Goal: Task Accomplishment & Management: Use online tool/utility

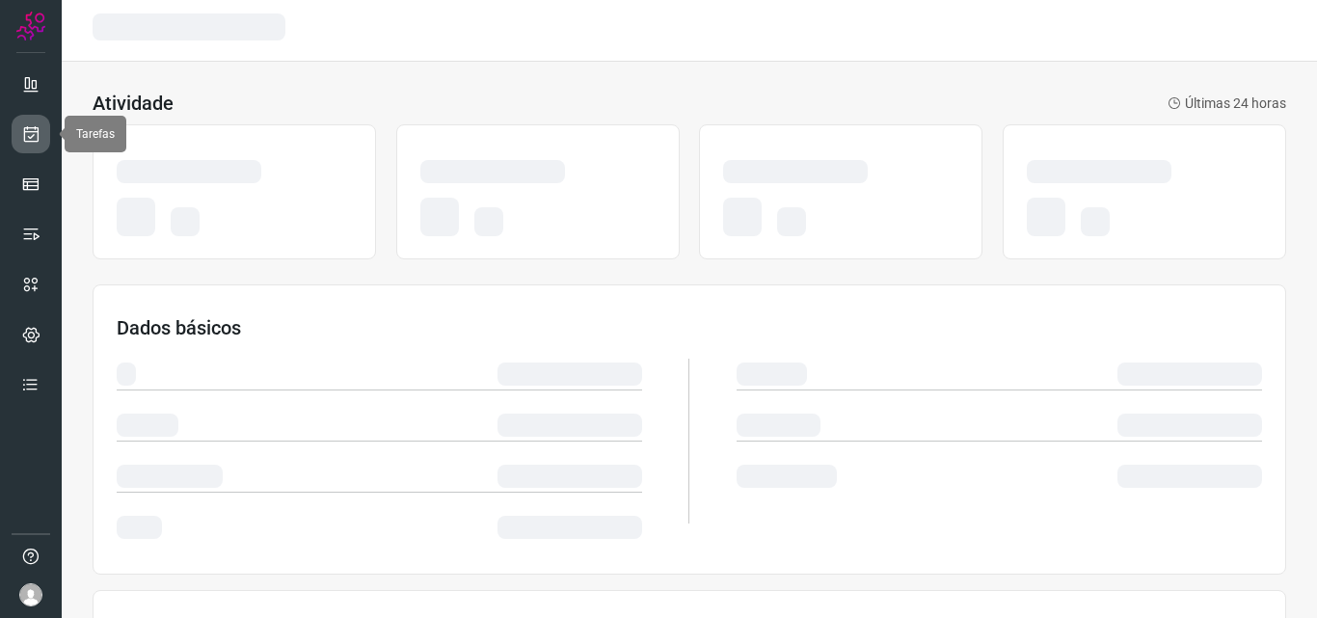
click at [24, 137] on icon at bounding box center [31, 133] width 20 height 19
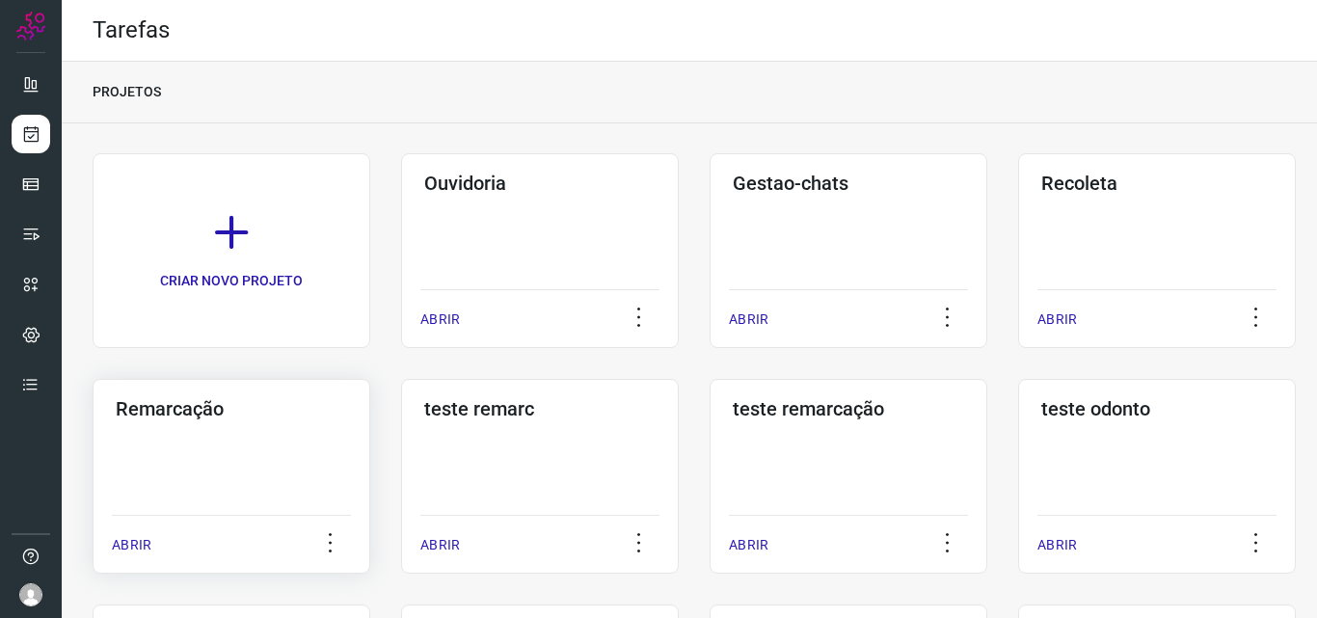
click at [223, 456] on div "Remarcação ABRIR" at bounding box center [232, 476] width 278 height 195
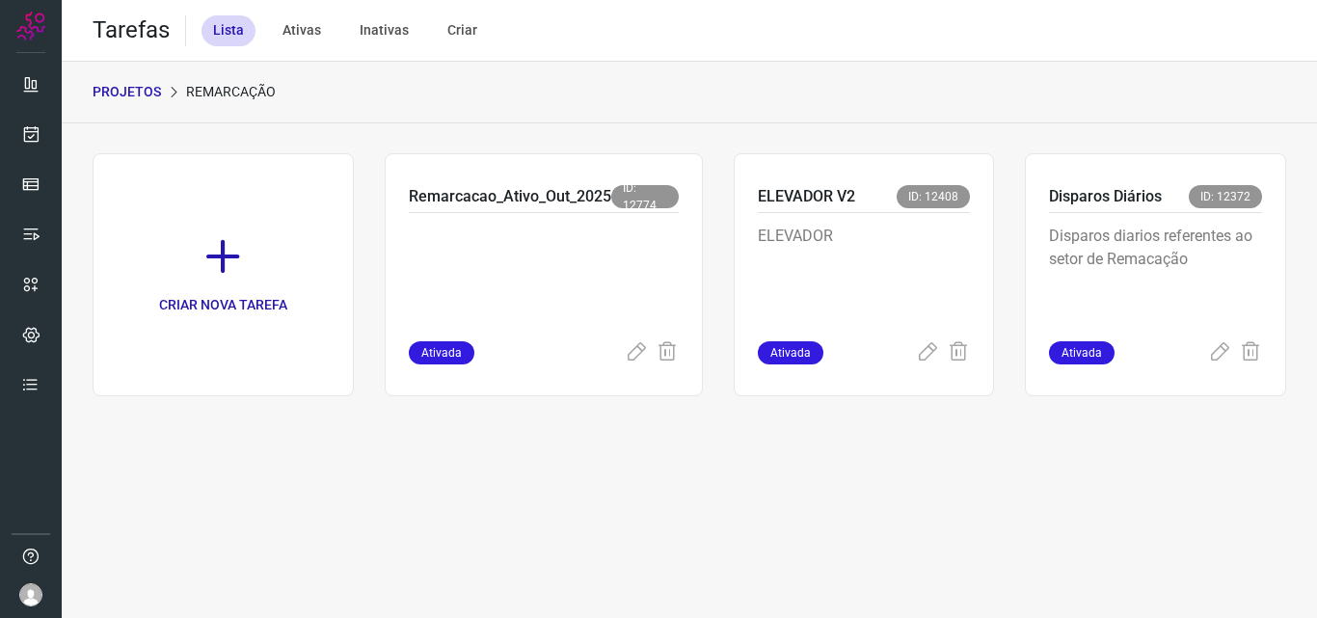
click at [854, 252] on p "ELEVADOR" at bounding box center [864, 273] width 213 height 96
click at [1143, 266] on p "Disparos diarios referentes ao setor de Remacação" at bounding box center [1155, 273] width 213 height 96
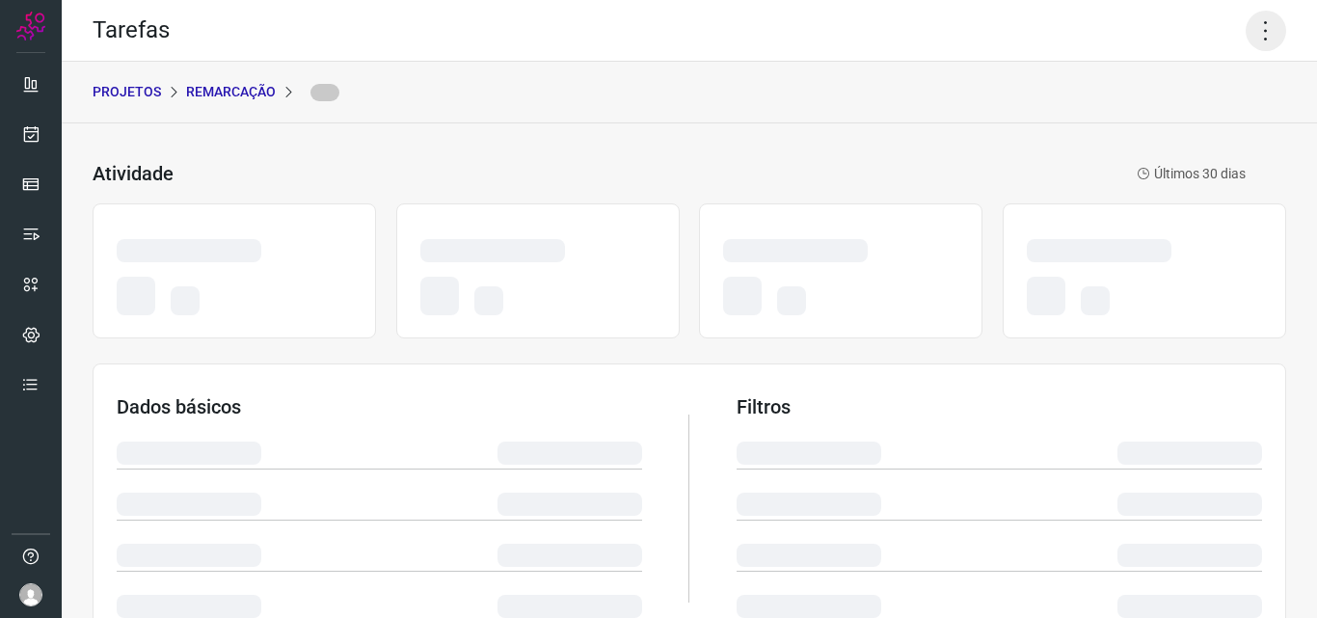
click at [1252, 35] on icon at bounding box center [1265, 31] width 40 height 40
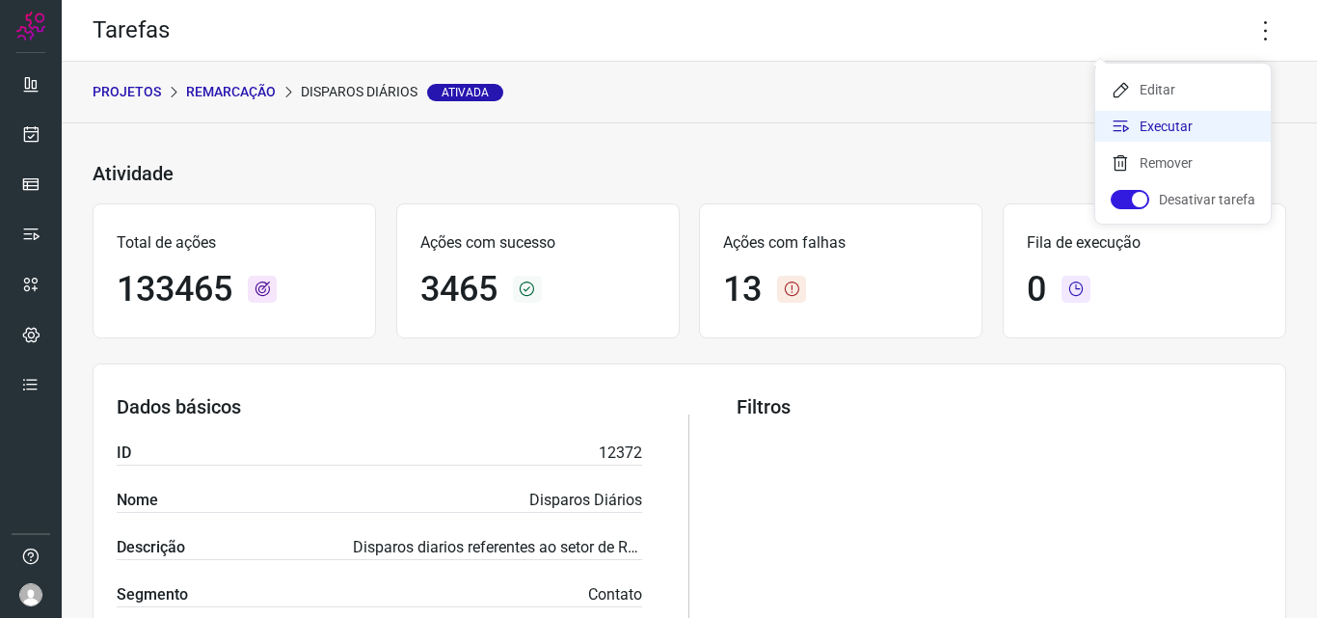
click at [1169, 122] on li "Executar" at bounding box center [1182, 126] width 175 height 31
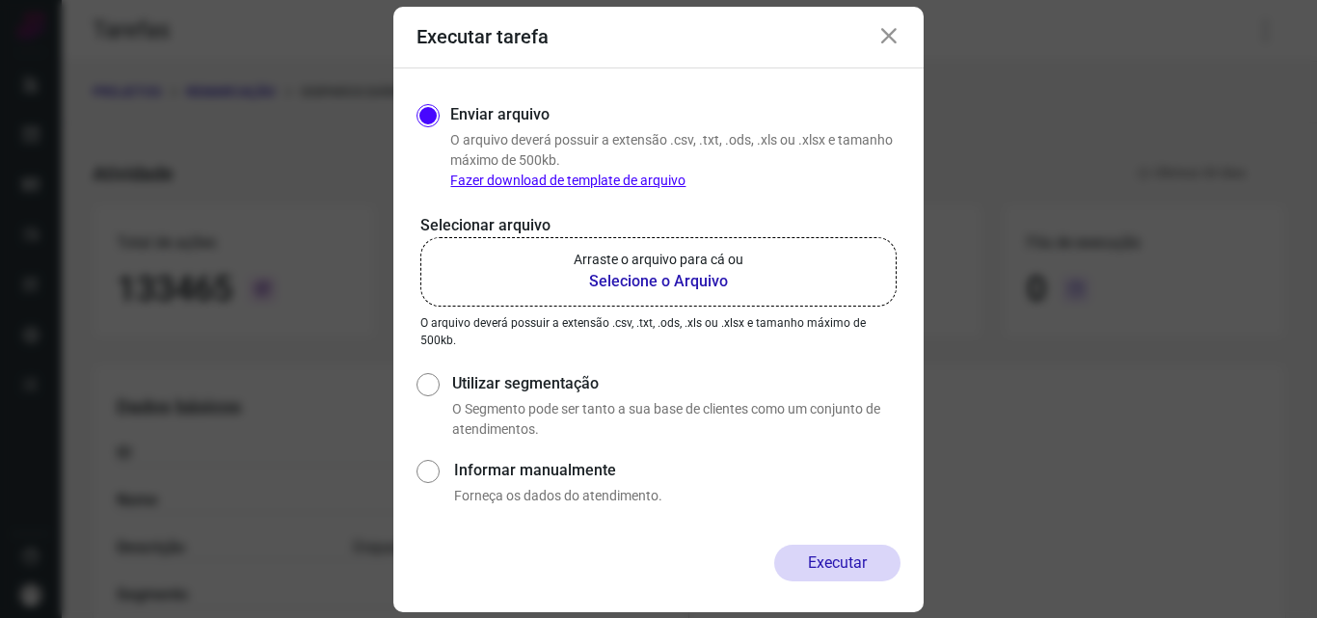
click at [702, 280] on b "Selecione o Arquivo" at bounding box center [658, 281] width 170 height 23
click at [0, 0] on input "Arraste o arquivo para cá ou Selecione o Arquivo" at bounding box center [0, 0] width 0 height 0
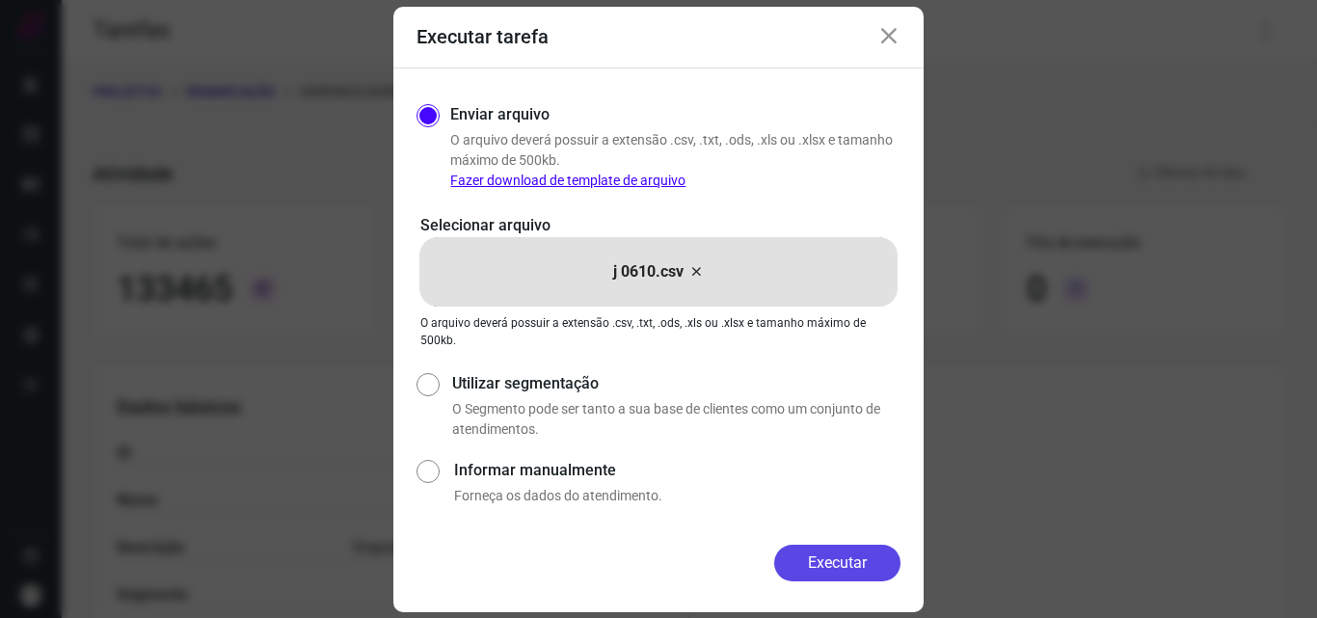
click at [817, 560] on button "Executar" at bounding box center [837, 563] width 126 height 37
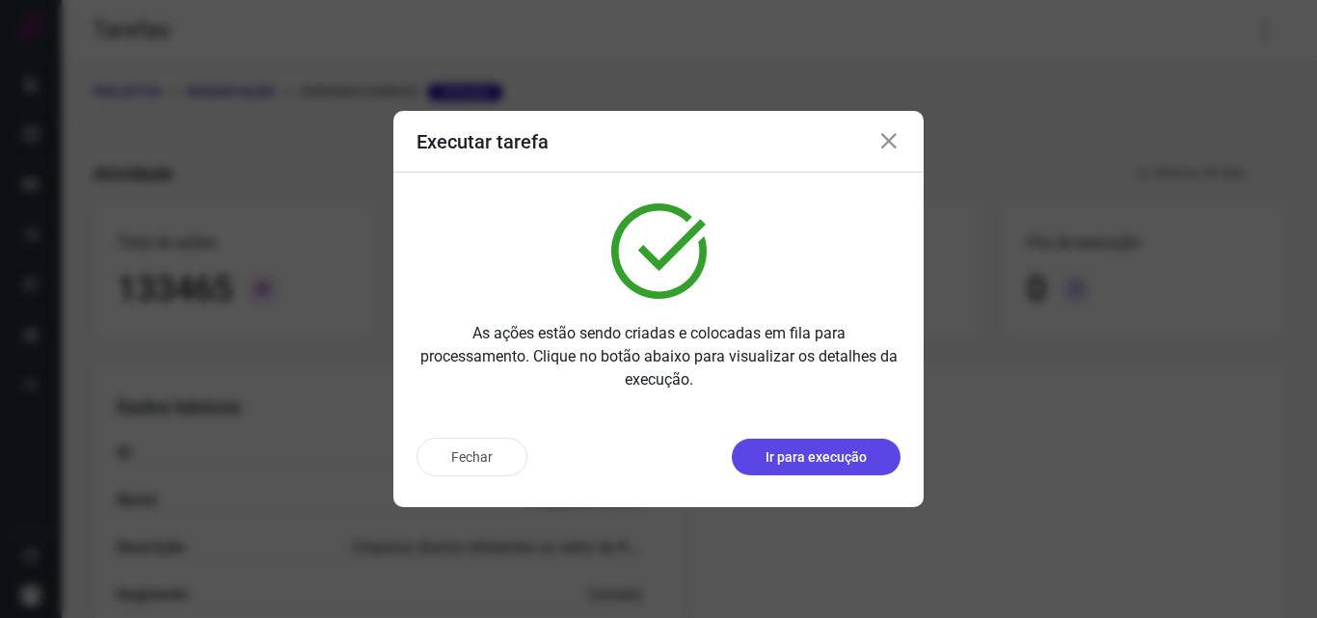
click at [860, 467] on button "Ir para execução" at bounding box center [816, 457] width 169 height 37
